Goal: Check status: Check status

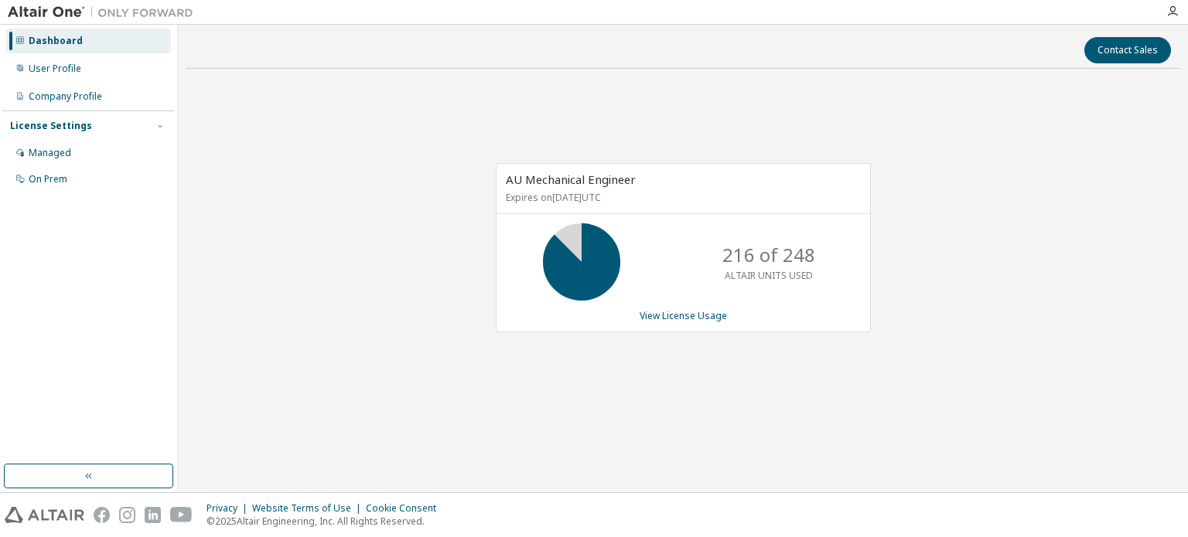
drag, startPoint x: 0, startPoint y: 0, endPoint x: 950, endPoint y: 423, distance: 1039.5
click at [949, 426] on div "AU Mechanical Engineer Expires on [DATE] UTC 216 of 248 ALTAIR UNITS USED View …" at bounding box center [683, 256] width 994 height 350
click at [812, 448] on div "Contact Sales AU Mechanical Engineer Expires on [DATE] UTC 216 of 248 ALTAIR UN…" at bounding box center [683, 258] width 994 height 452
click at [790, 374] on div "AU Mechanical Engineer Expires on [DATE] UTC 216 of 248 ALTAIR UNITS USED View …" at bounding box center [683, 256] width 994 height 350
